Goal: Navigation & Orientation: Find specific page/section

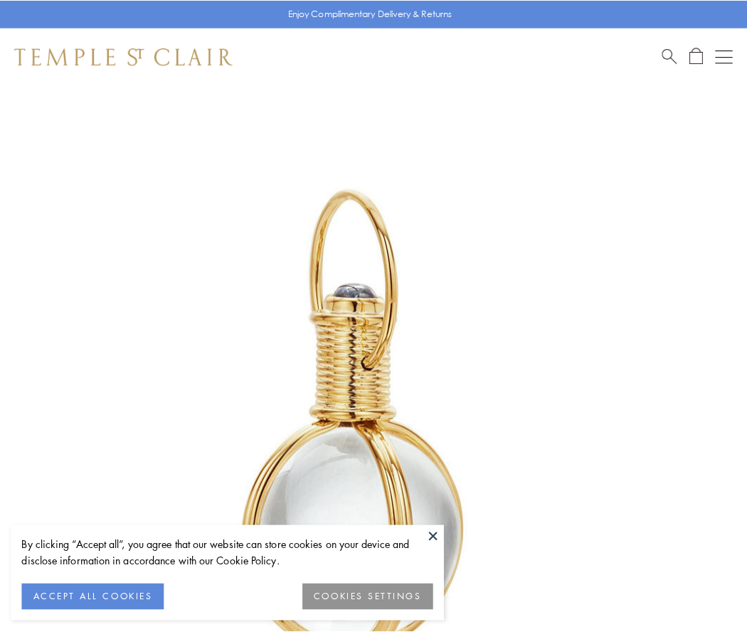
scroll to position [371, 0]
